Goal: Entertainment & Leisure: Browse casually

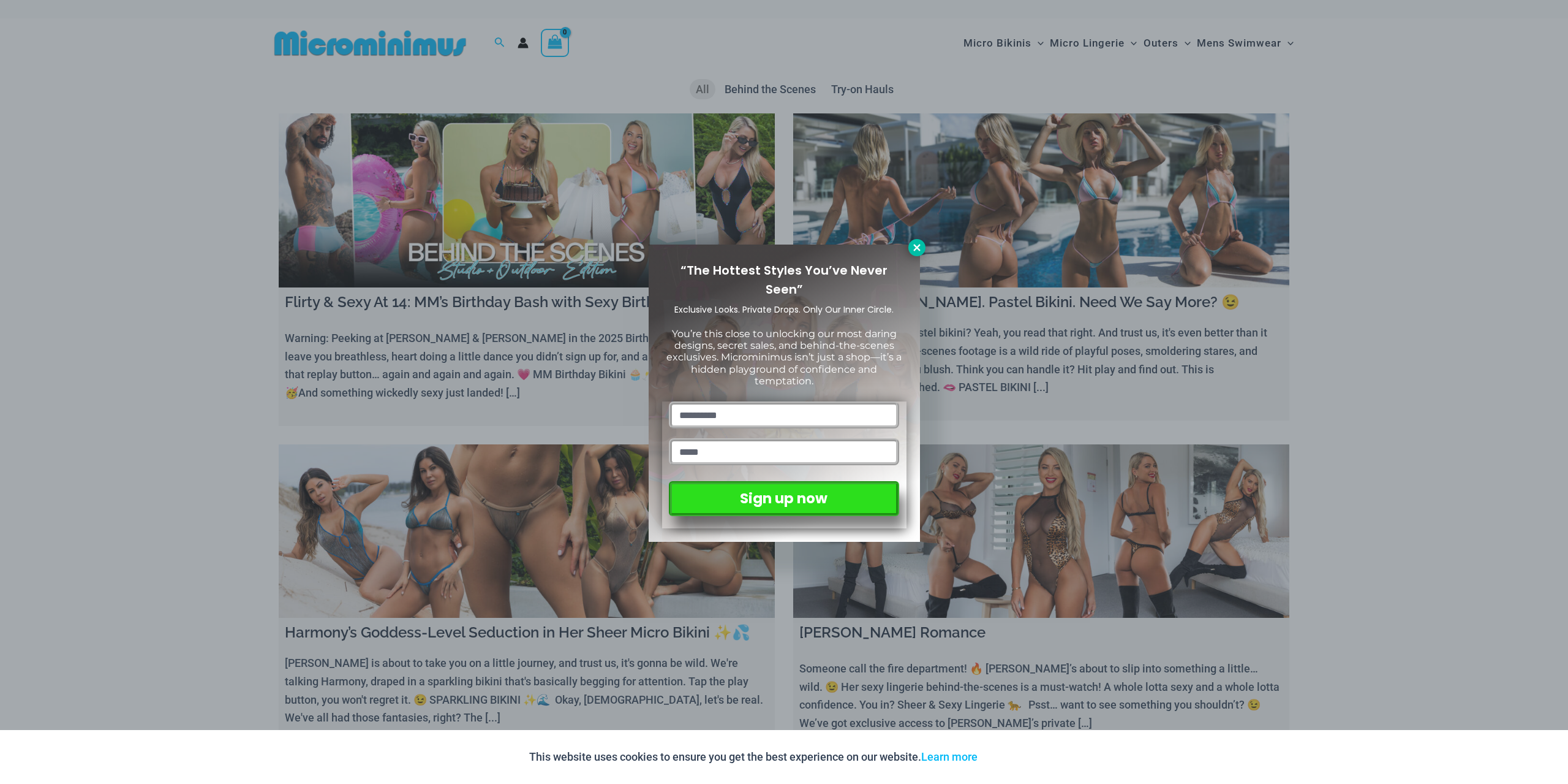
click at [914, 244] on icon at bounding box center [917, 247] width 11 height 11
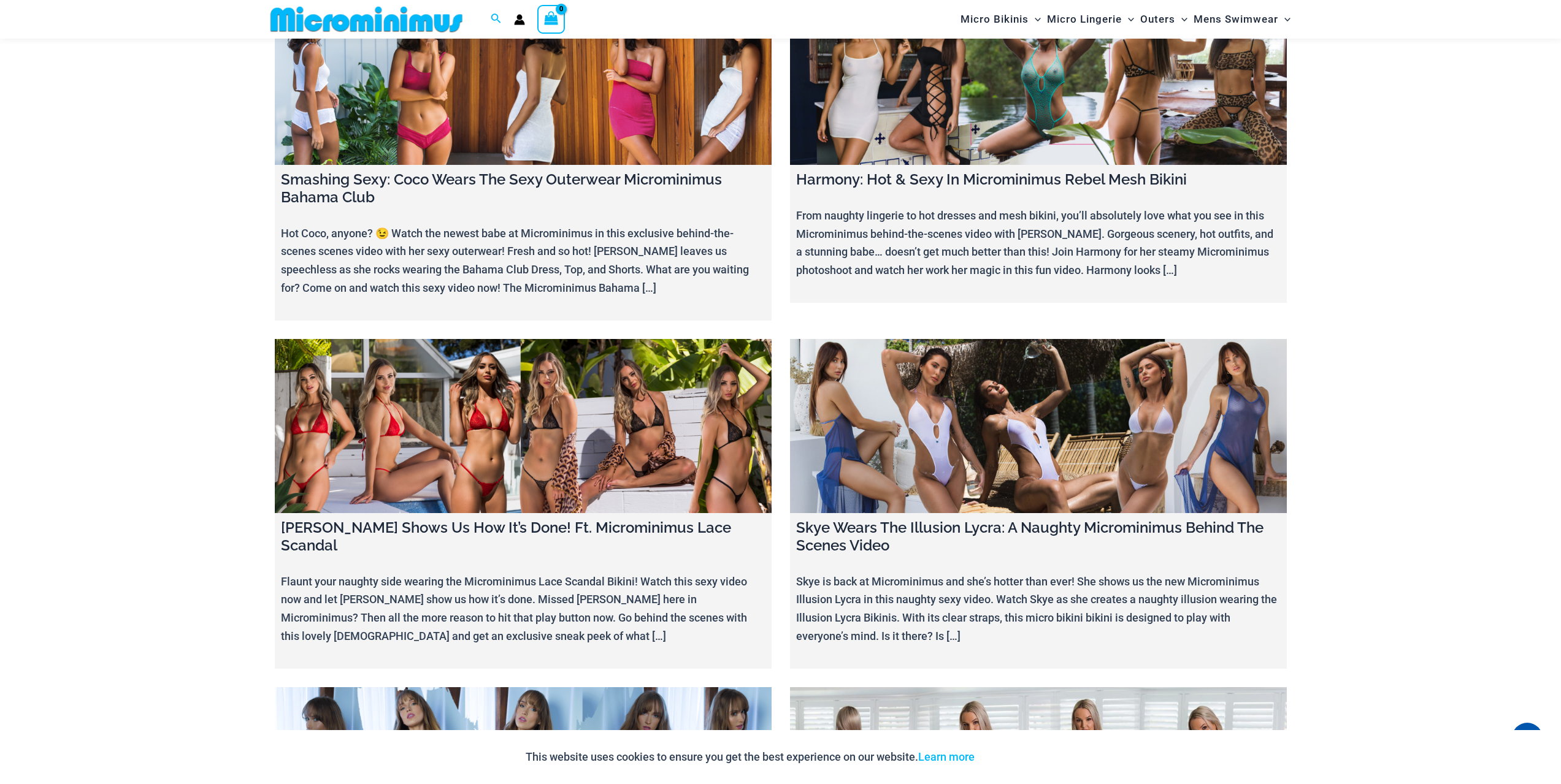
scroll to position [14634, 0]
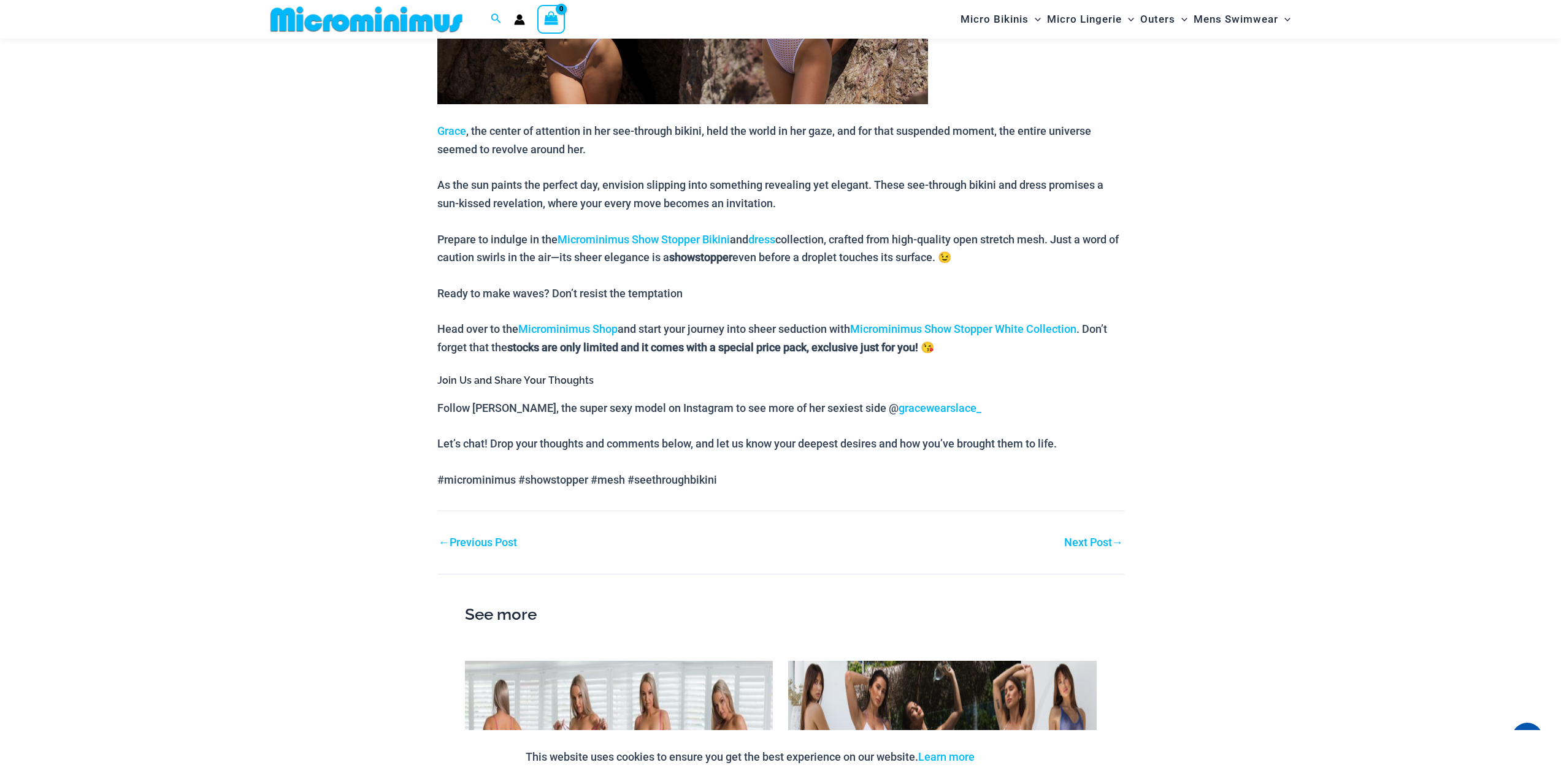
scroll to position [602, 0]
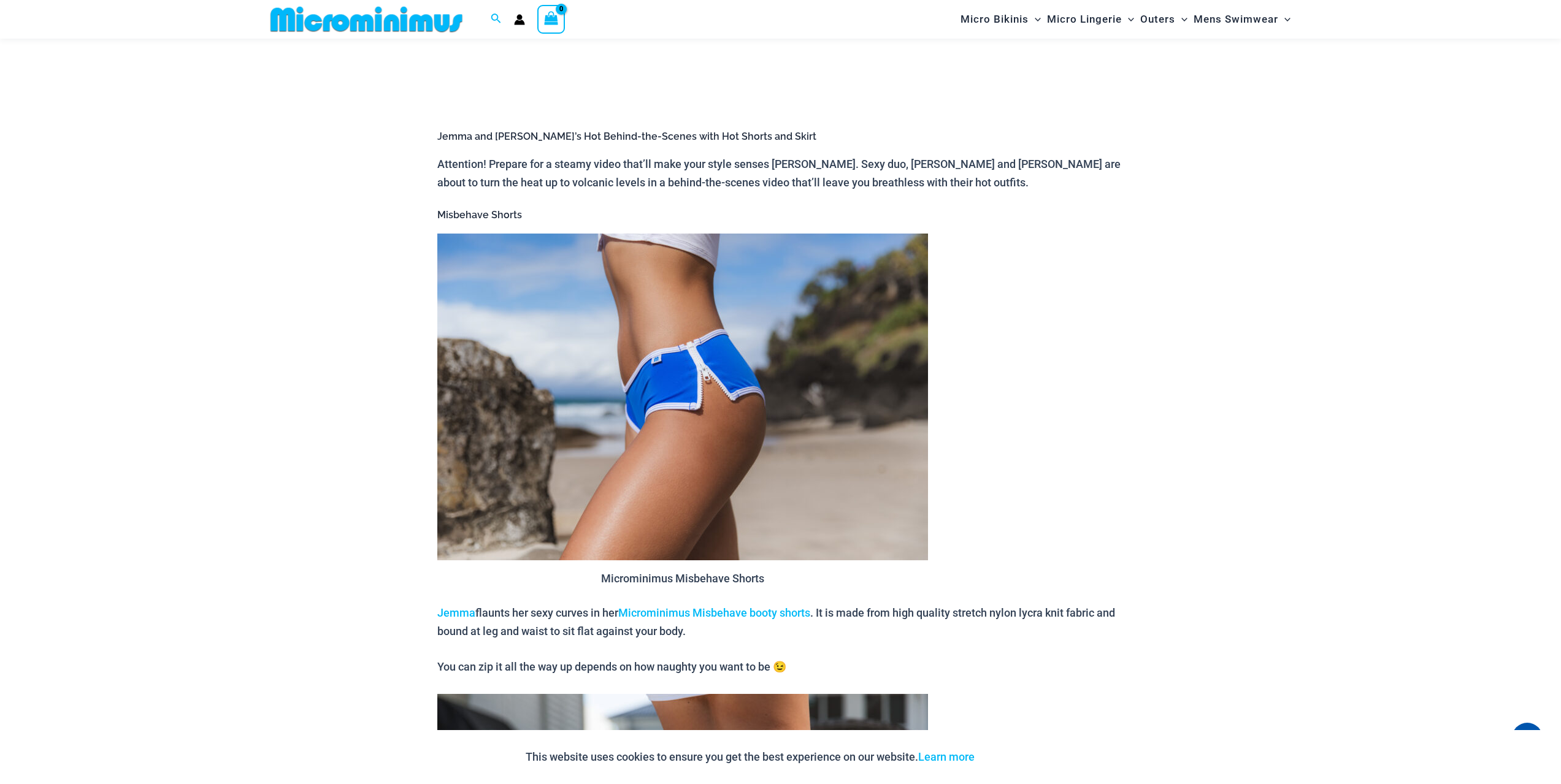
scroll to position [602, 0]
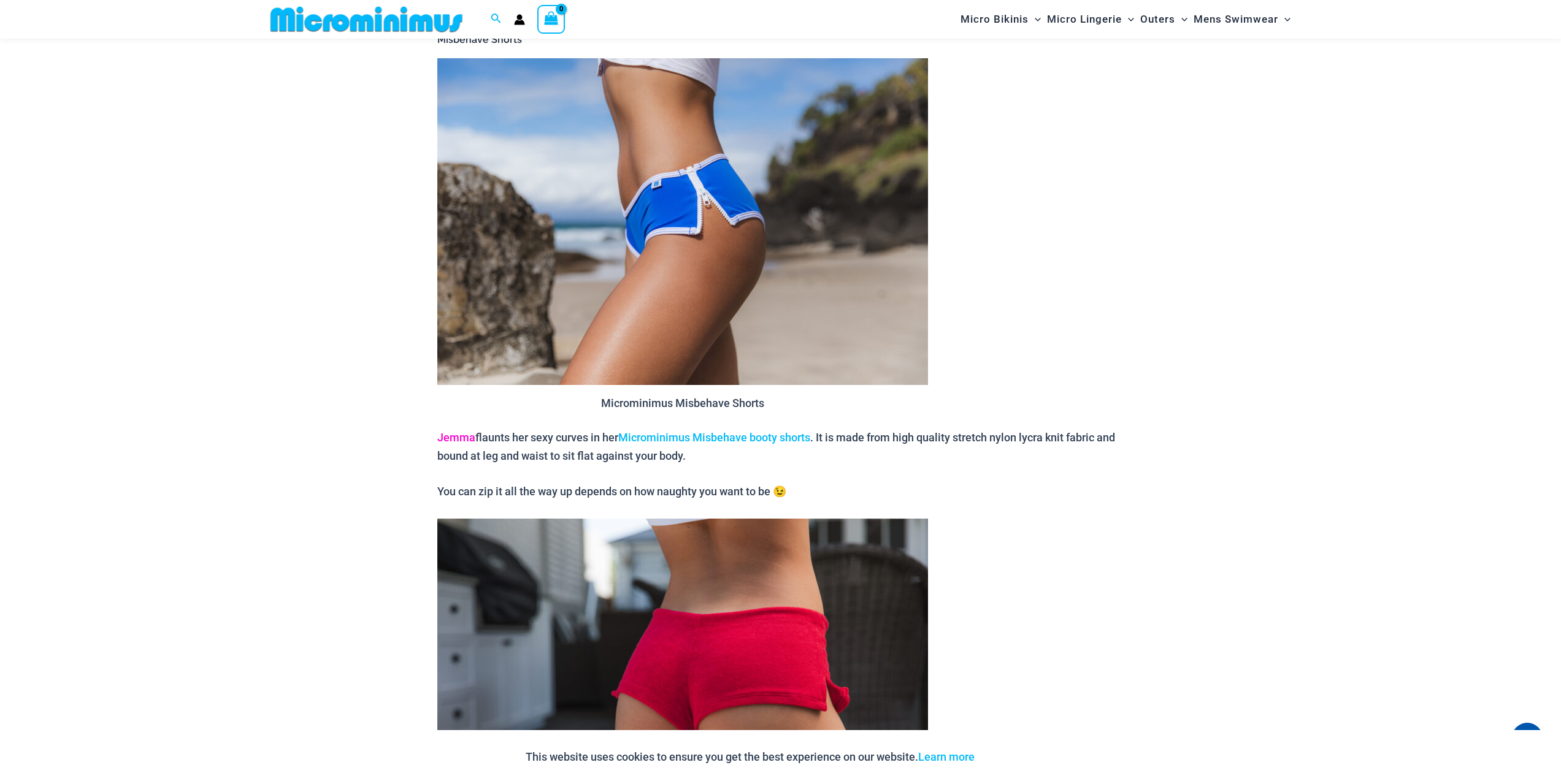
click at [449, 432] on link "Jemma" at bounding box center [456, 437] width 38 height 13
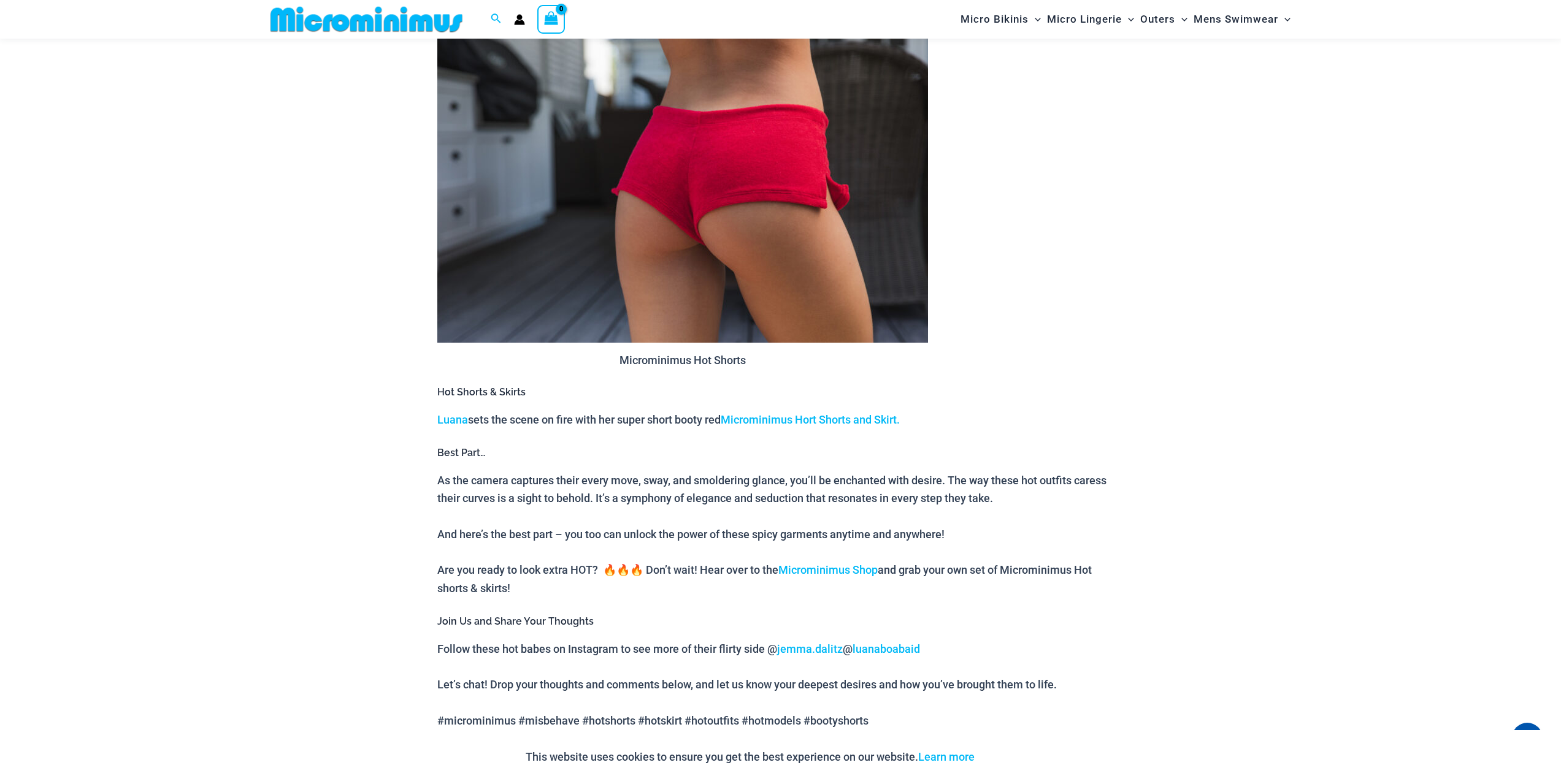
scroll to position [1215, 0]
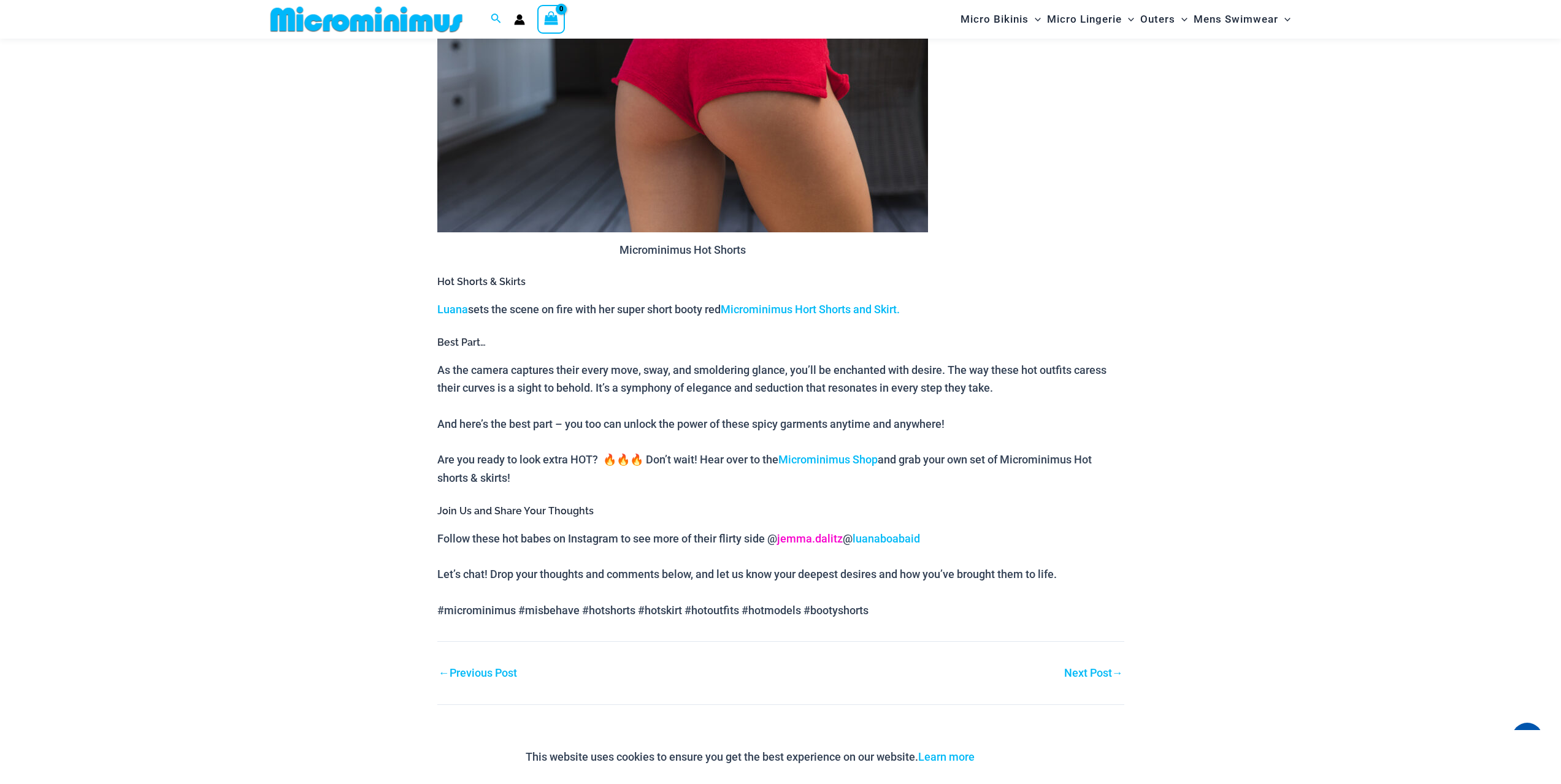
click at [812, 537] on link "jemma.dalitz" at bounding box center [810, 537] width 66 height 13
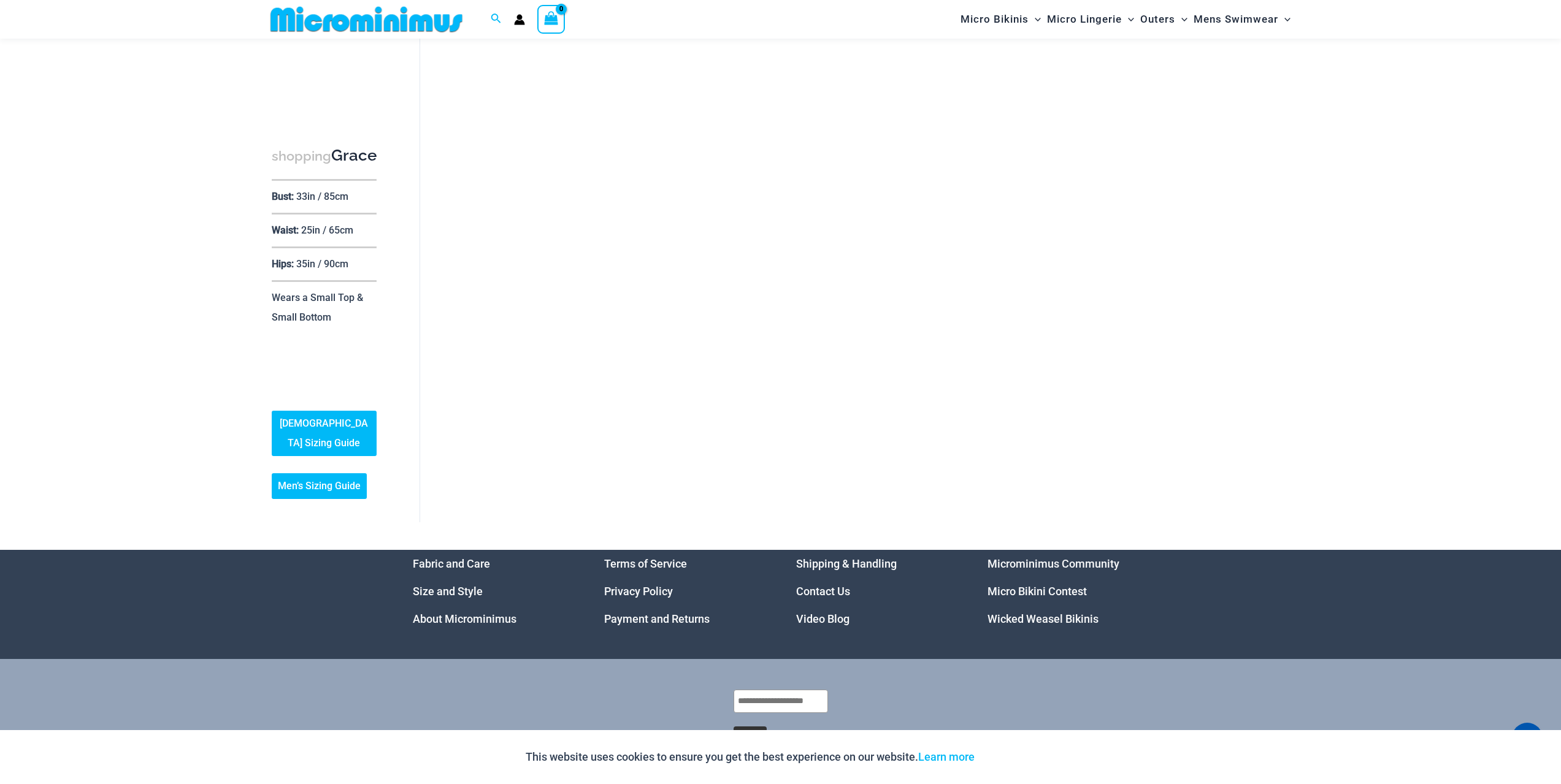
scroll to position [236, 0]
